Goal: Obtain resource: Download file/media

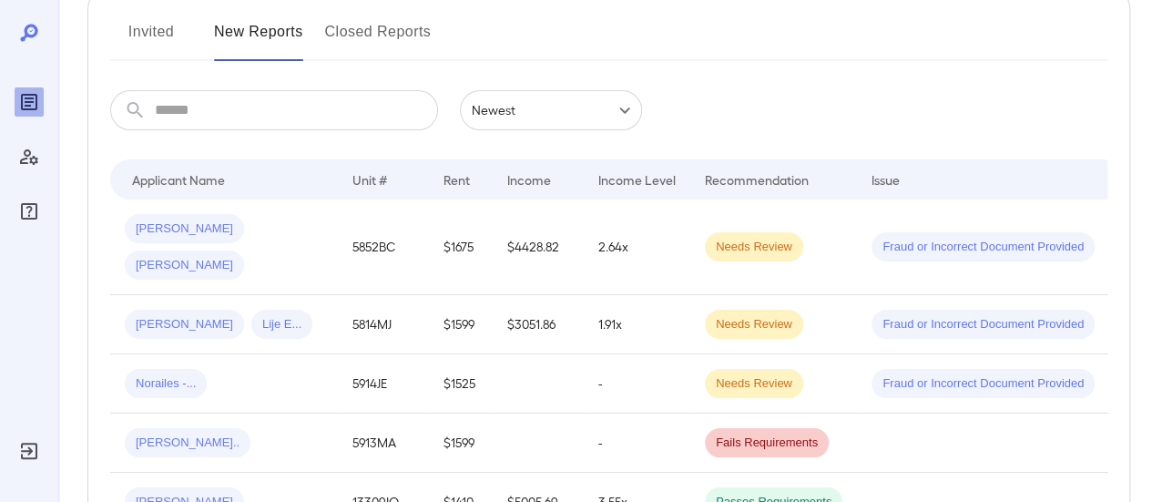
scroll to position [242, 0]
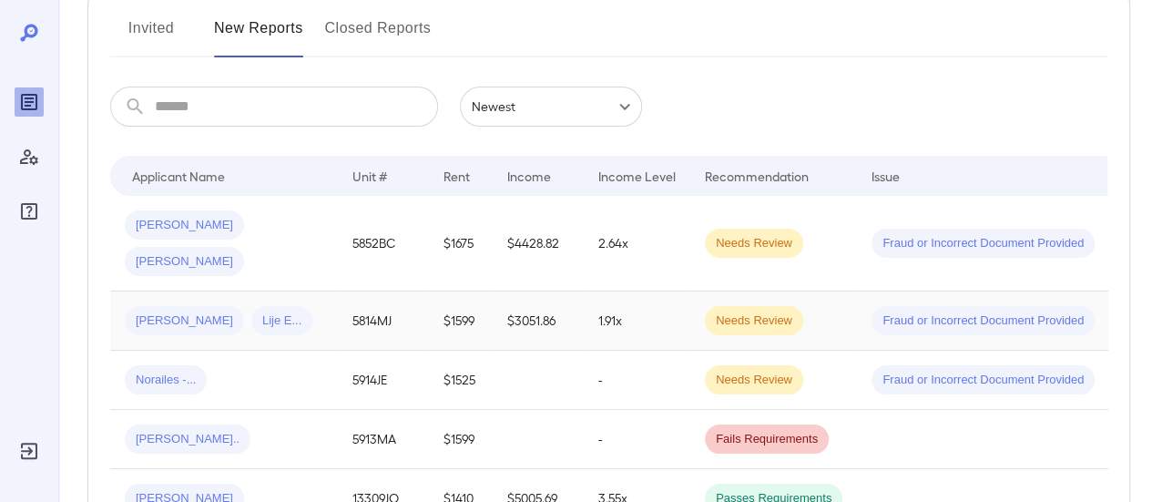
click at [309, 306] on div "[PERSON_NAME] [PERSON_NAME].." at bounding box center [224, 320] width 198 height 29
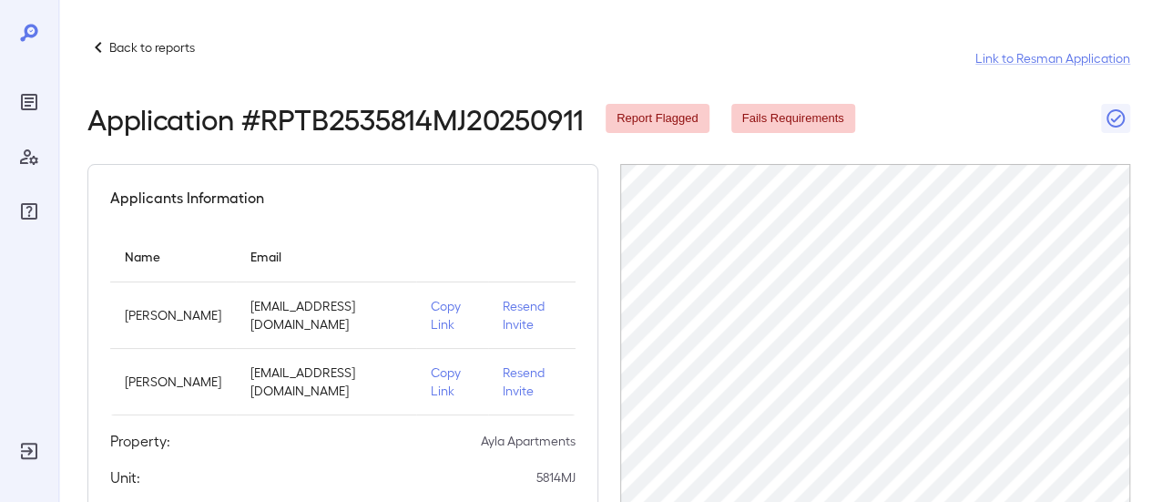
scroll to position [242, 0]
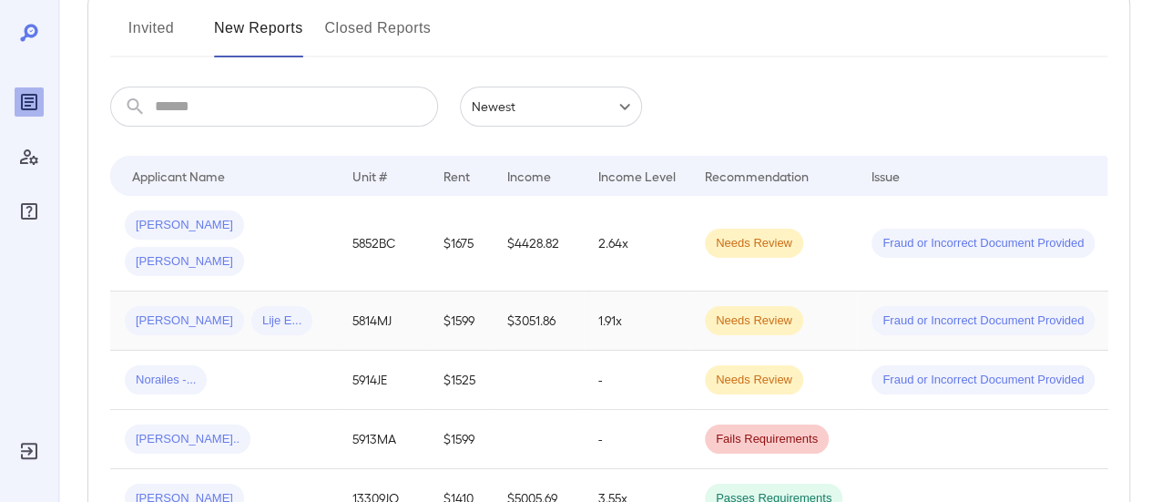
click at [311, 299] on td "[PERSON_NAME] [PERSON_NAME].." at bounding box center [224, 320] width 228 height 59
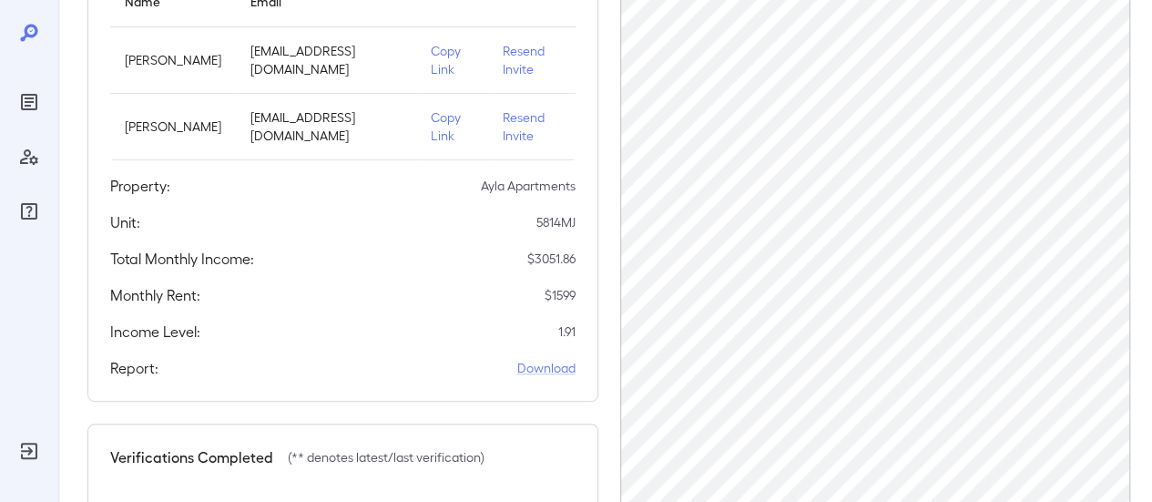
scroll to position [280, 0]
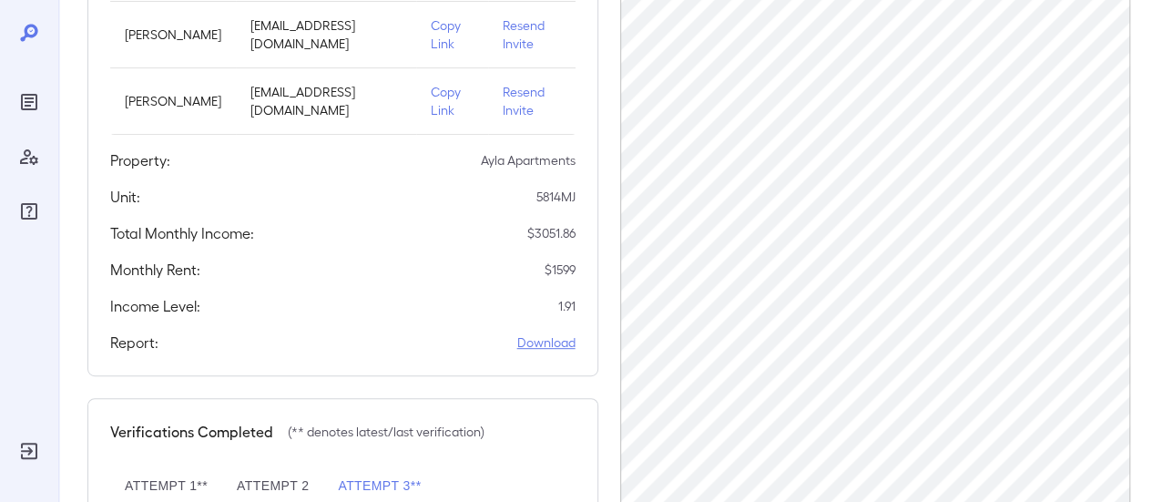
click at [542, 340] on link "Download" at bounding box center [546, 342] width 58 height 18
click at [561, 347] on link "Download" at bounding box center [546, 342] width 58 height 18
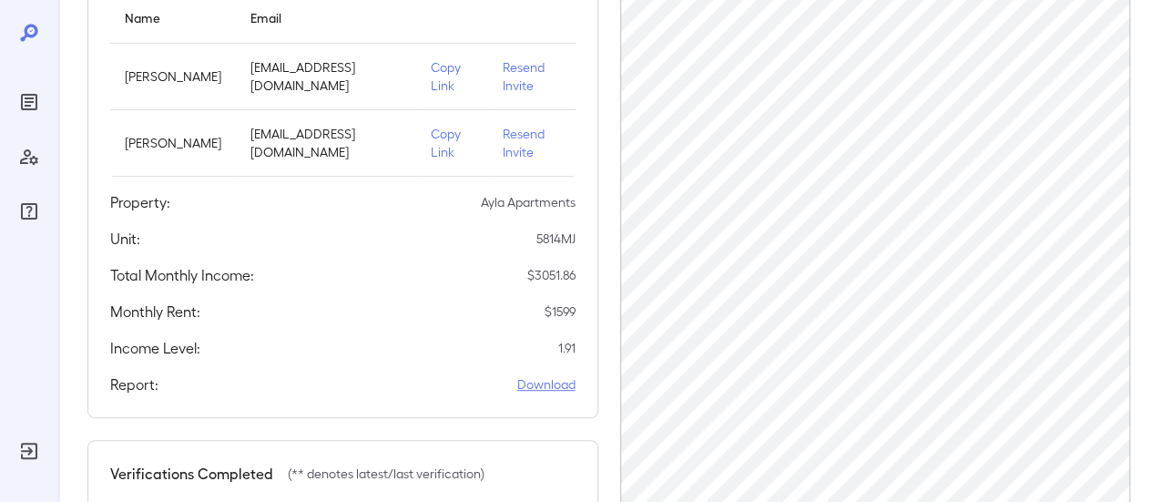
scroll to position [235, 0]
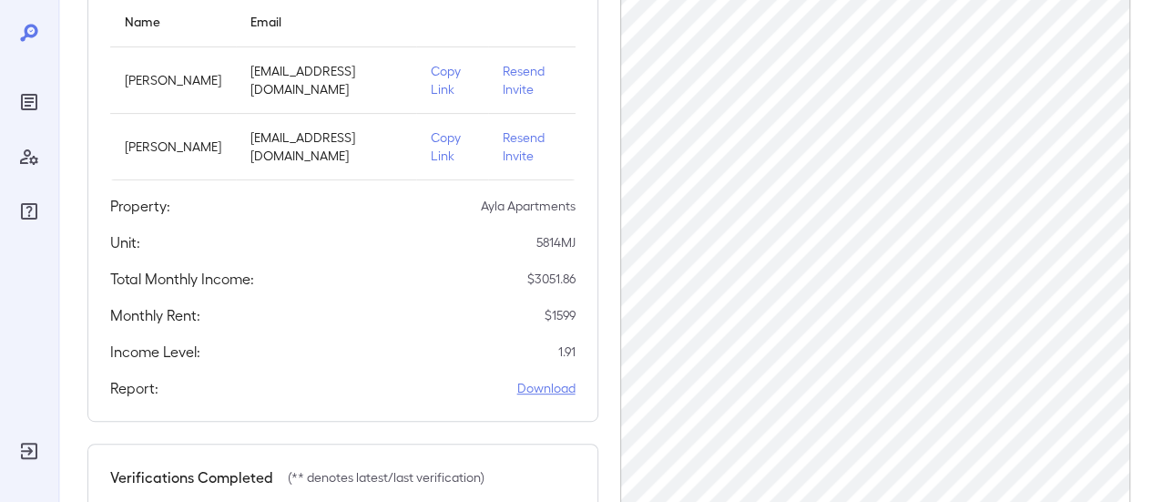
click at [558, 390] on link "Download" at bounding box center [546, 388] width 58 height 18
click at [449, 144] on p "Copy Link" at bounding box center [452, 146] width 43 height 36
